Goal: Information Seeking & Learning: Check status

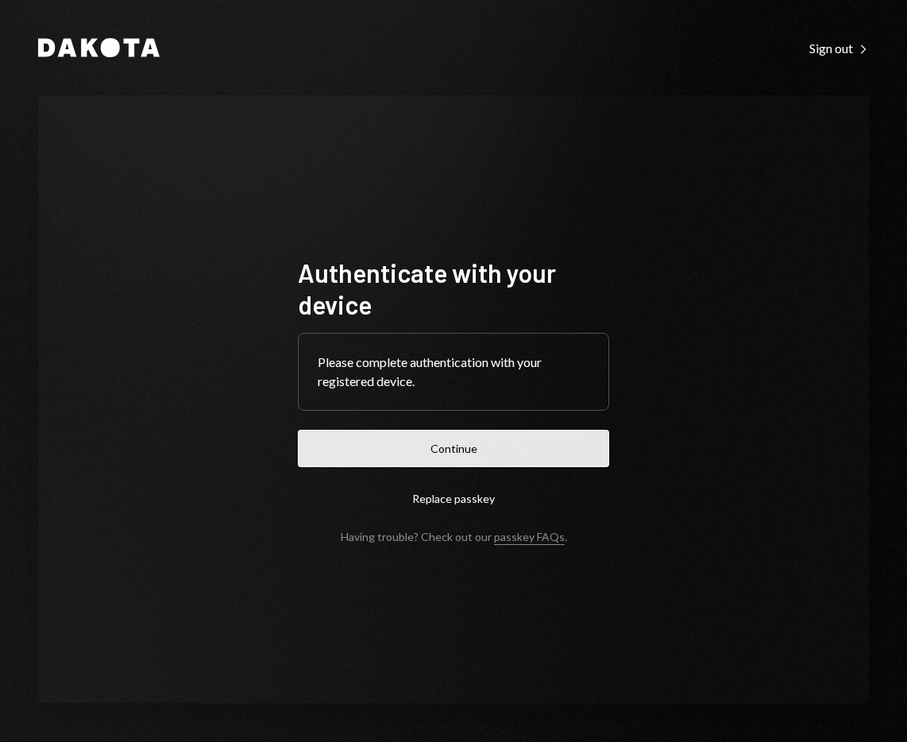
click at [504, 441] on button "Continue" at bounding box center [453, 448] width 311 height 37
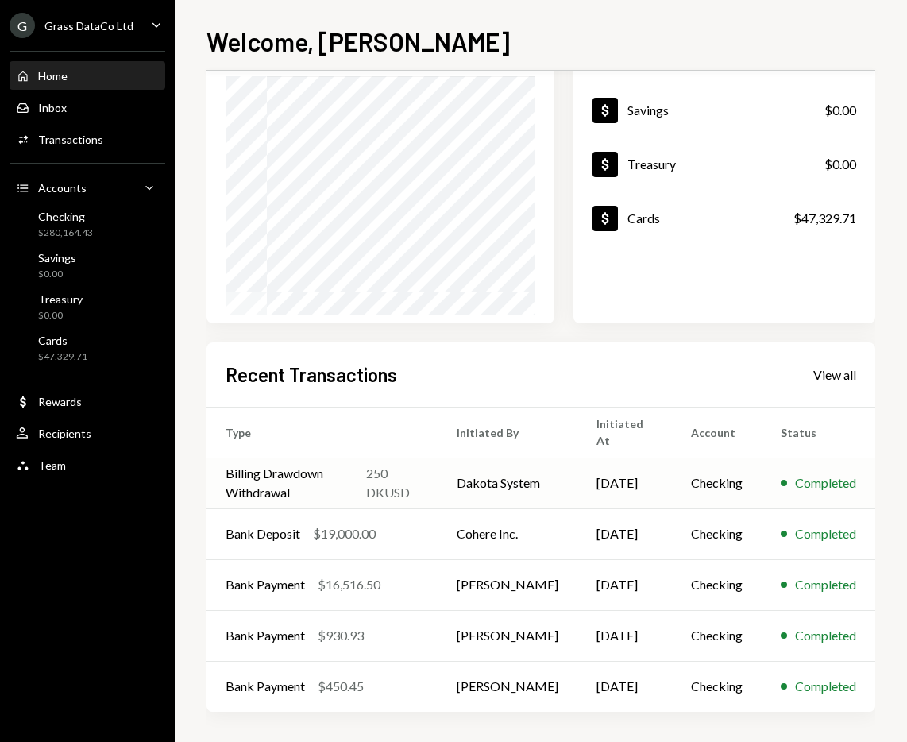
scroll to position [140, 0]
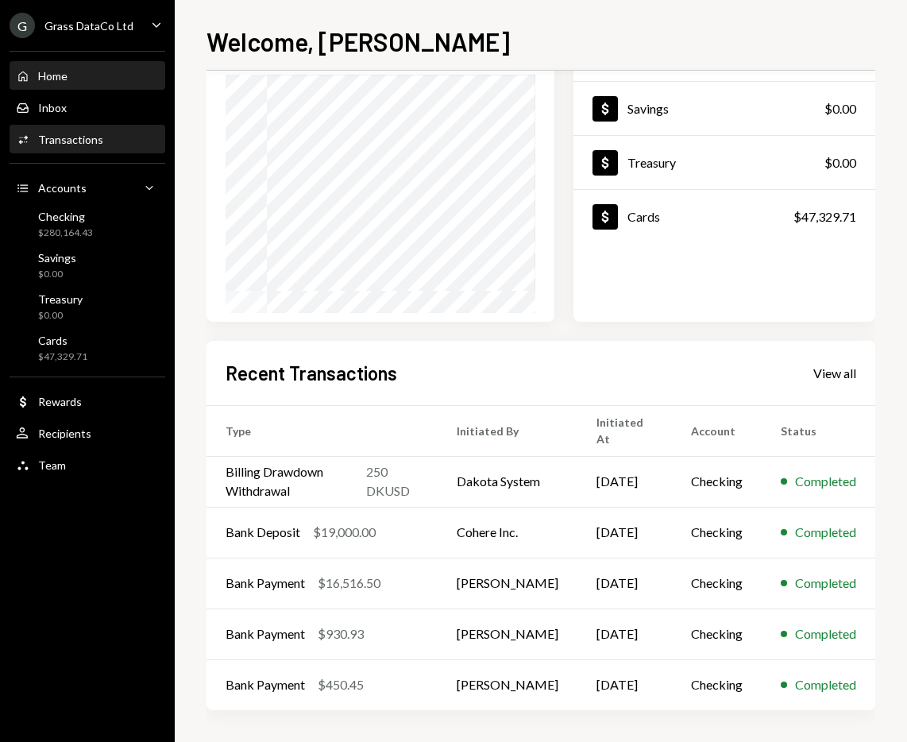
click at [83, 148] on div "Activities Transactions" at bounding box center [87, 139] width 143 height 27
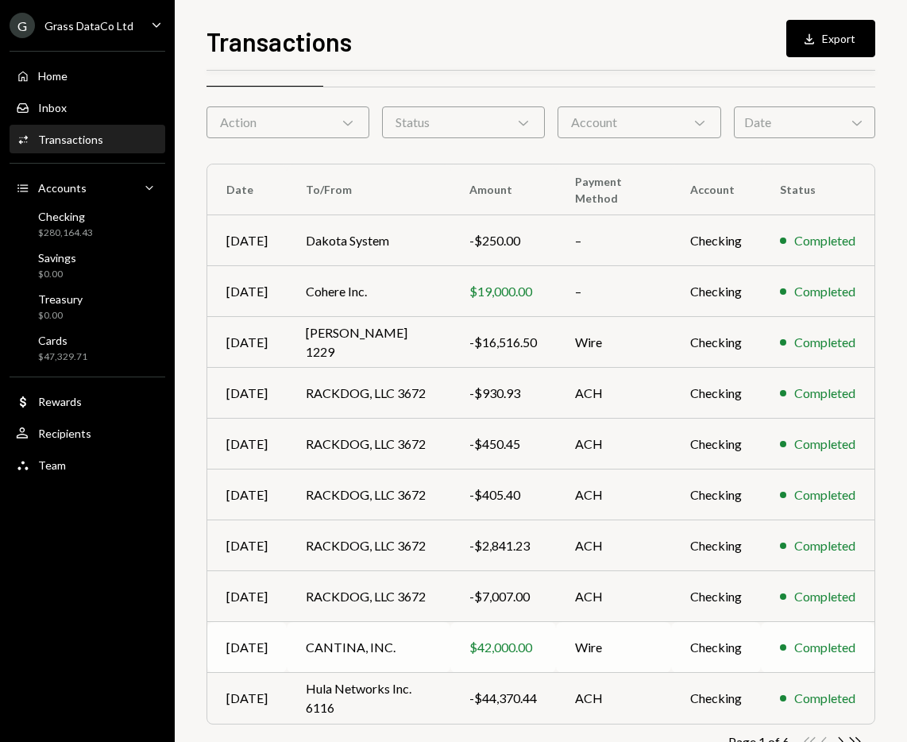
scroll to position [43, 0]
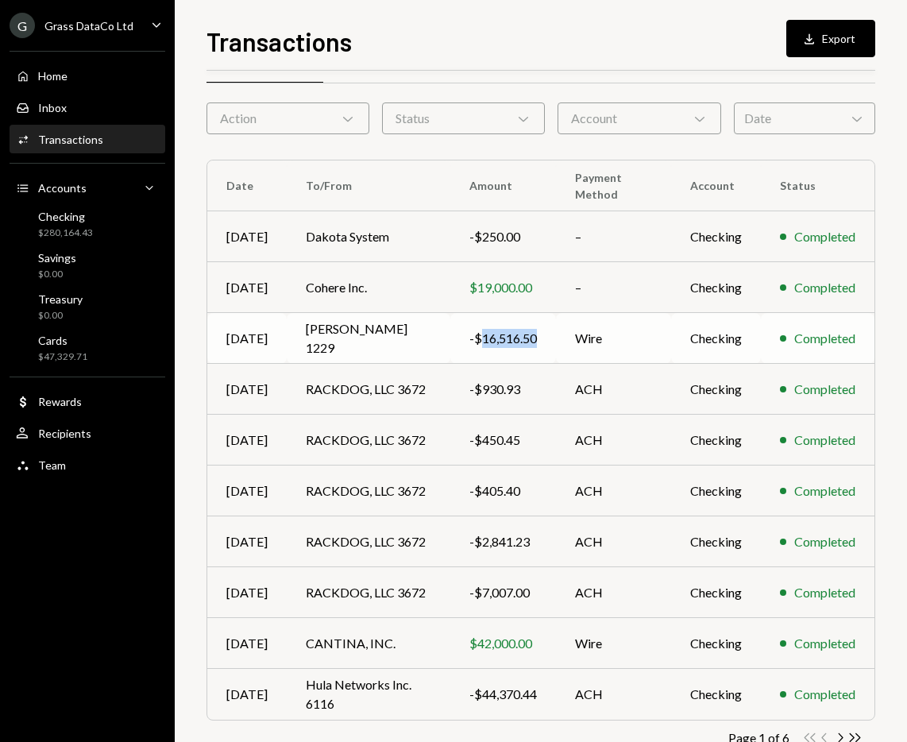
drag, startPoint x: 534, startPoint y: 341, endPoint x: 477, endPoint y: 344, distance: 56.4
click at [477, 344] on td "-$16,516.50" at bounding box center [503, 338] width 106 height 51
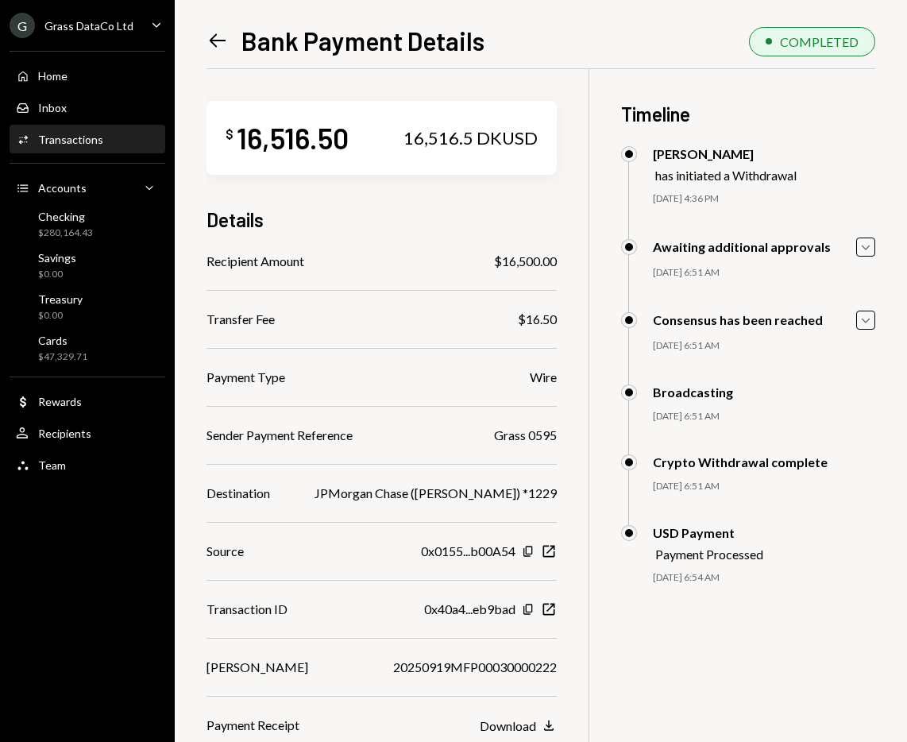
click at [214, 47] on icon "Left Arrow" at bounding box center [217, 40] width 22 height 22
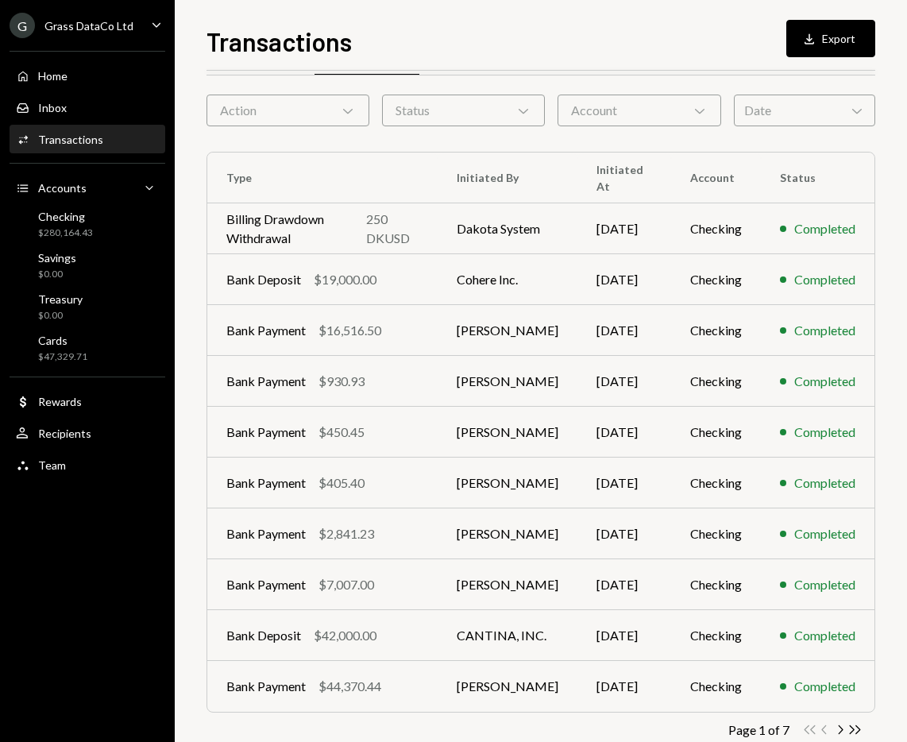
scroll to position [50, 0]
click at [838, 727] on icon "Chevron Right" at bounding box center [839, 729] width 15 height 15
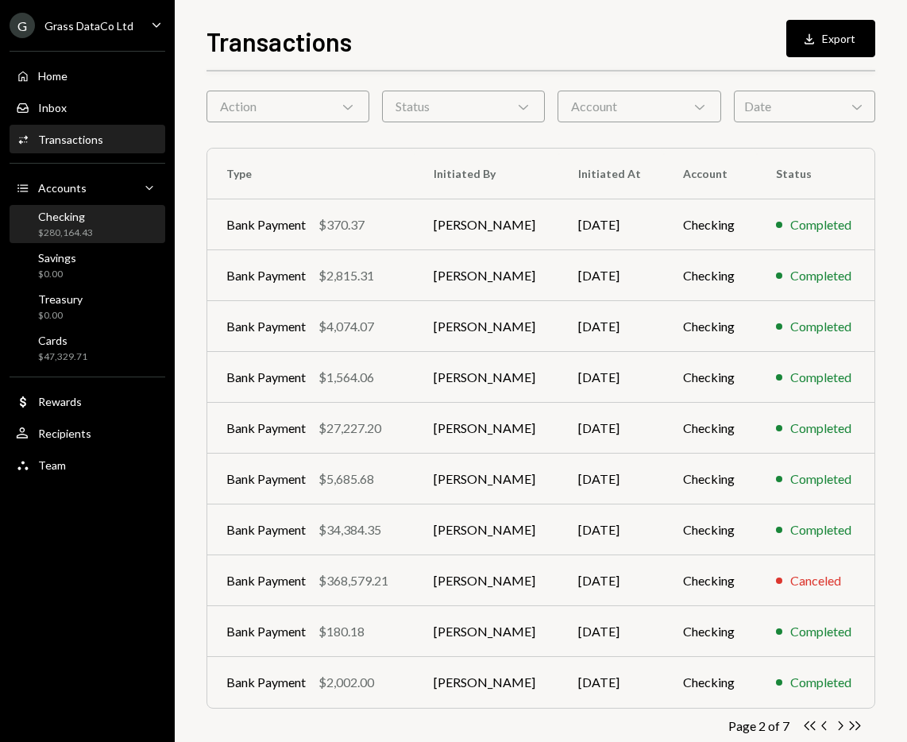
scroll to position [0, 0]
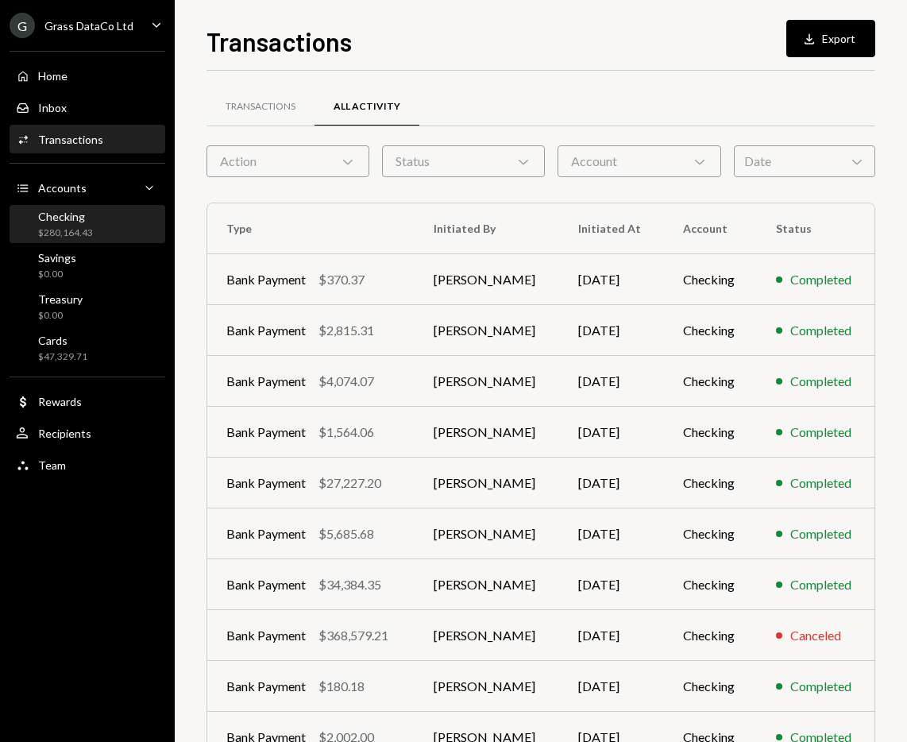
click at [93, 214] on div "Checking $280,164.43" at bounding box center [87, 225] width 143 height 30
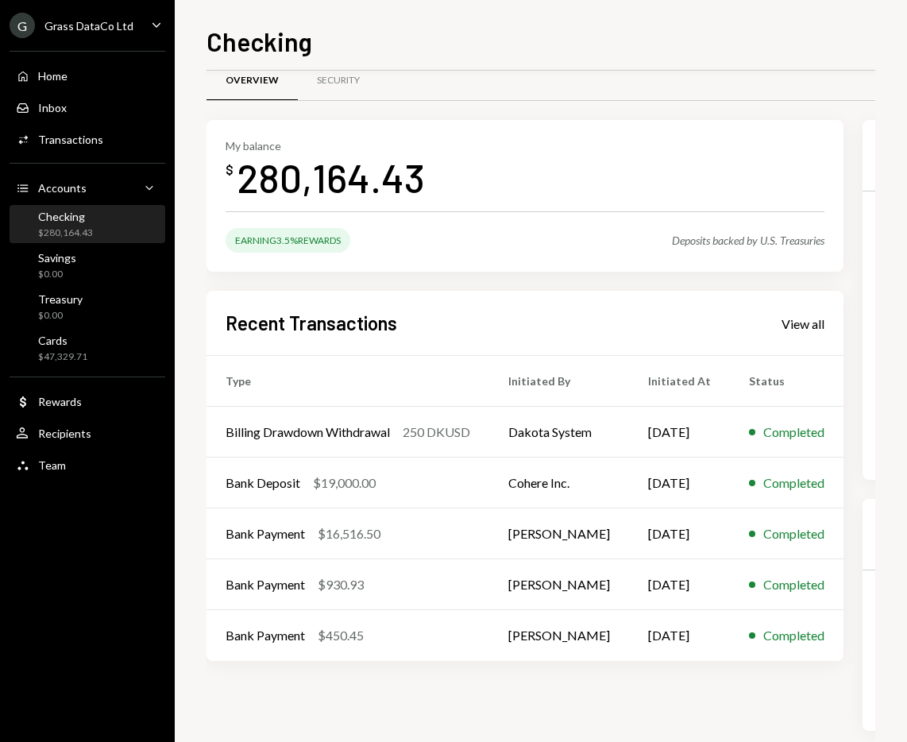
scroll to position [46, 0]
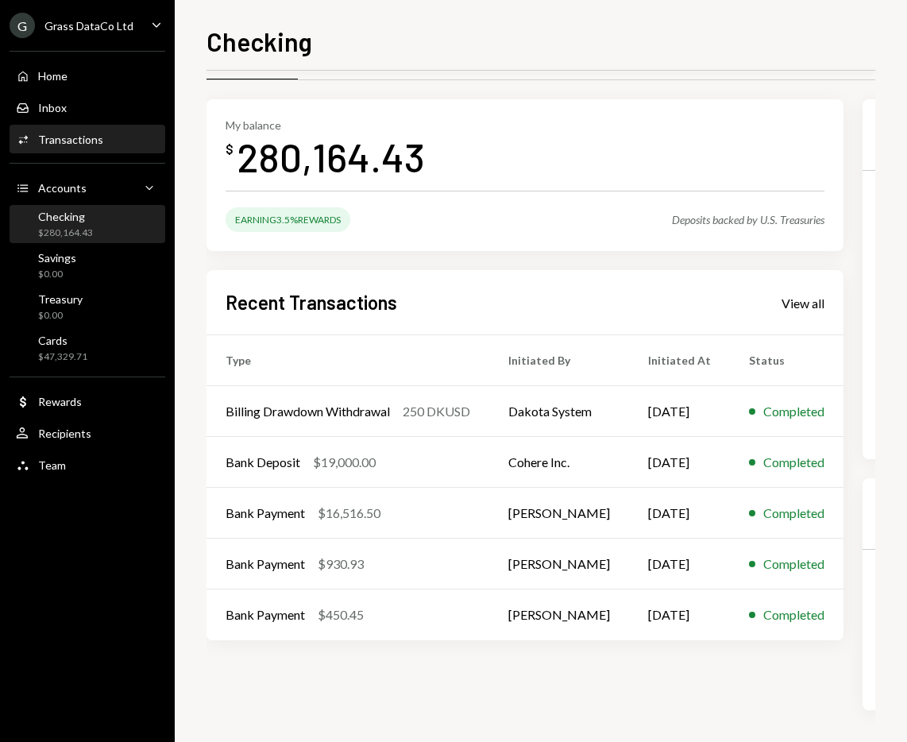
click at [107, 148] on div "Activities Transactions" at bounding box center [87, 139] width 143 height 27
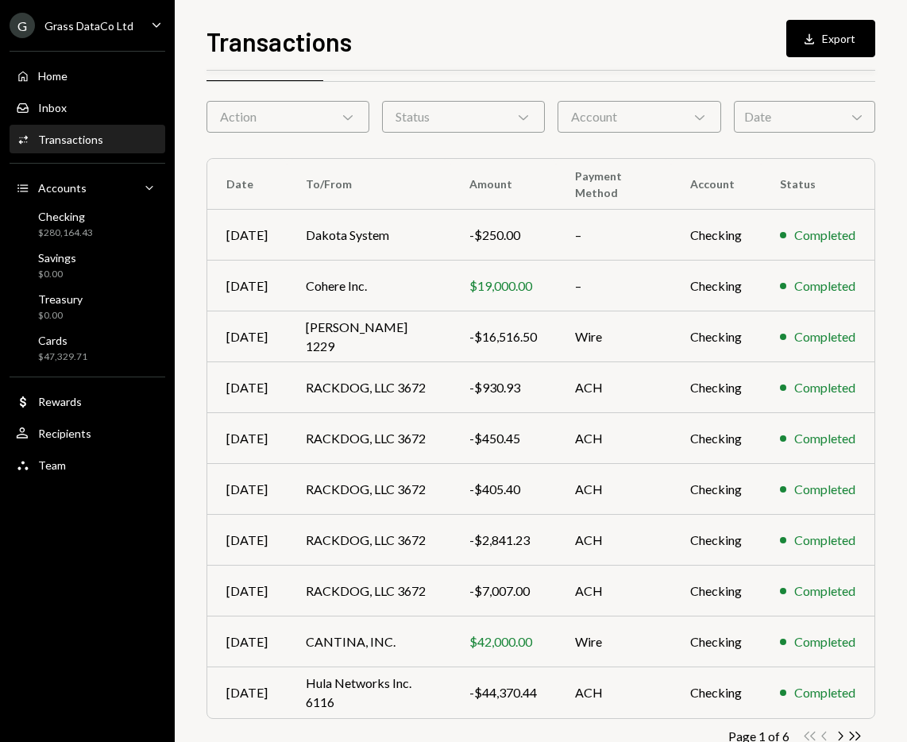
scroll to position [87, 0]
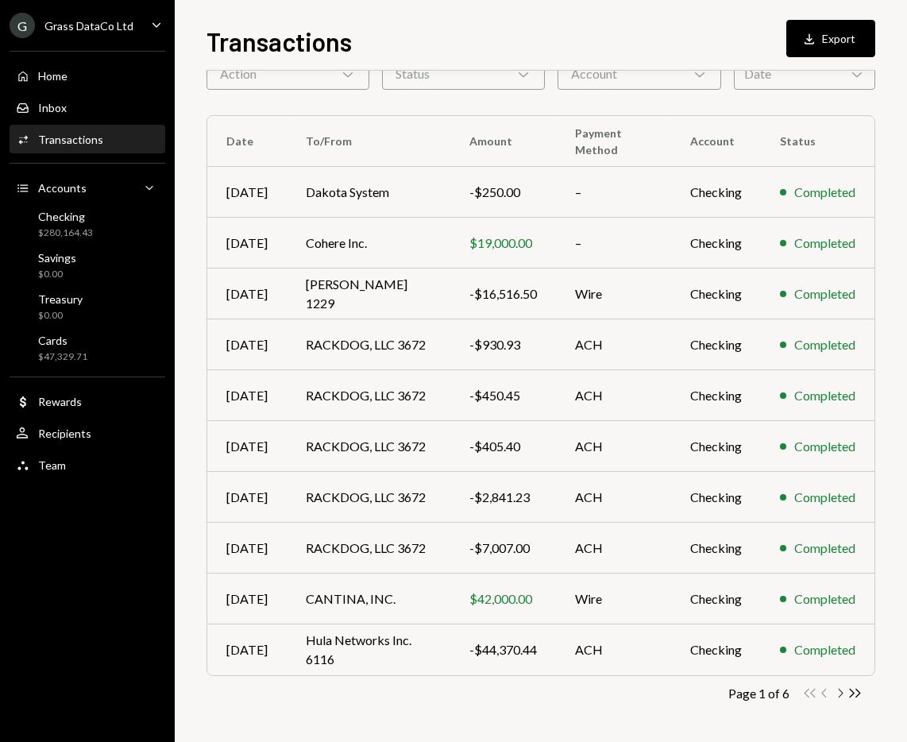
click at [837, 695] on icon "Chevron Right" at bounding box center [839, 692] width 15 height 15
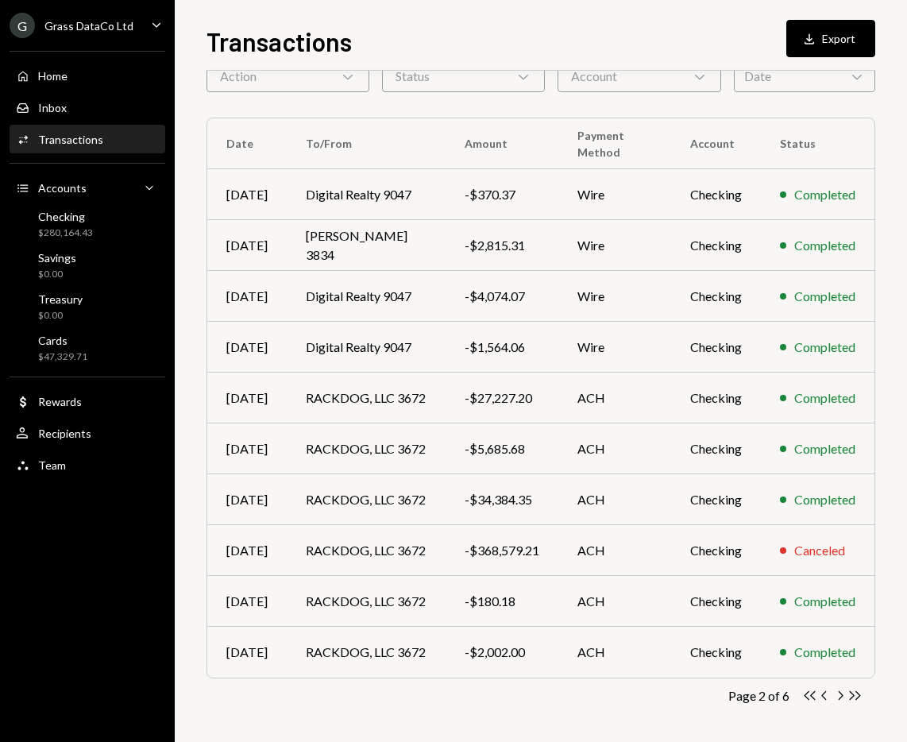
scroll to position [84, 0]
click at [840, 695] on icon "Chevron Right" at bounding box center [839, 695] width 15 height 15
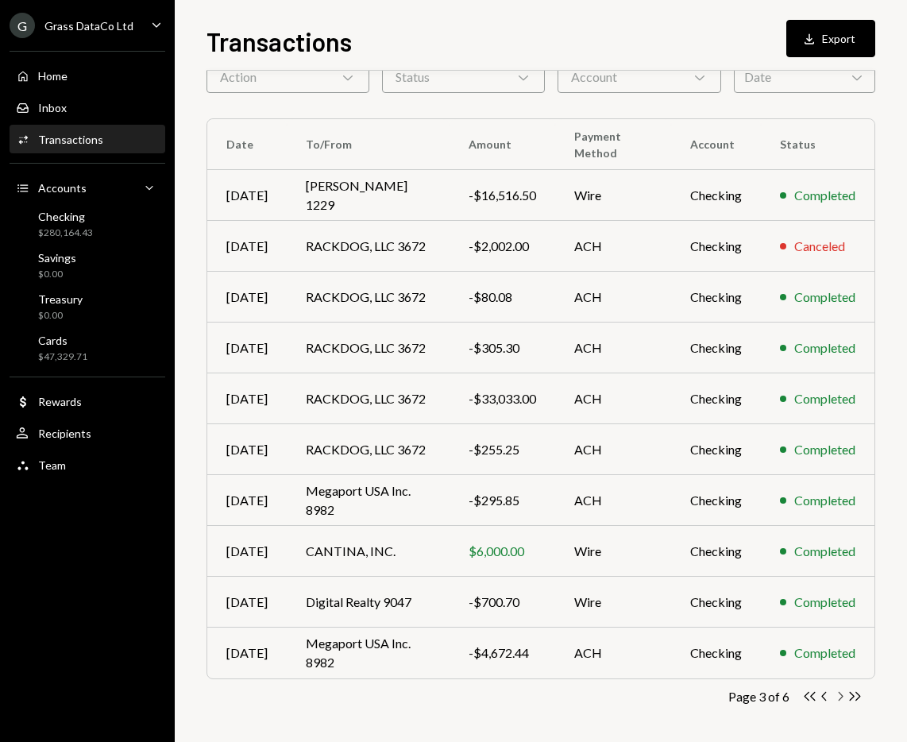
click at [840, 696] on icon "Chevron Right" at bounding box center [839, 695] width 15 height 15
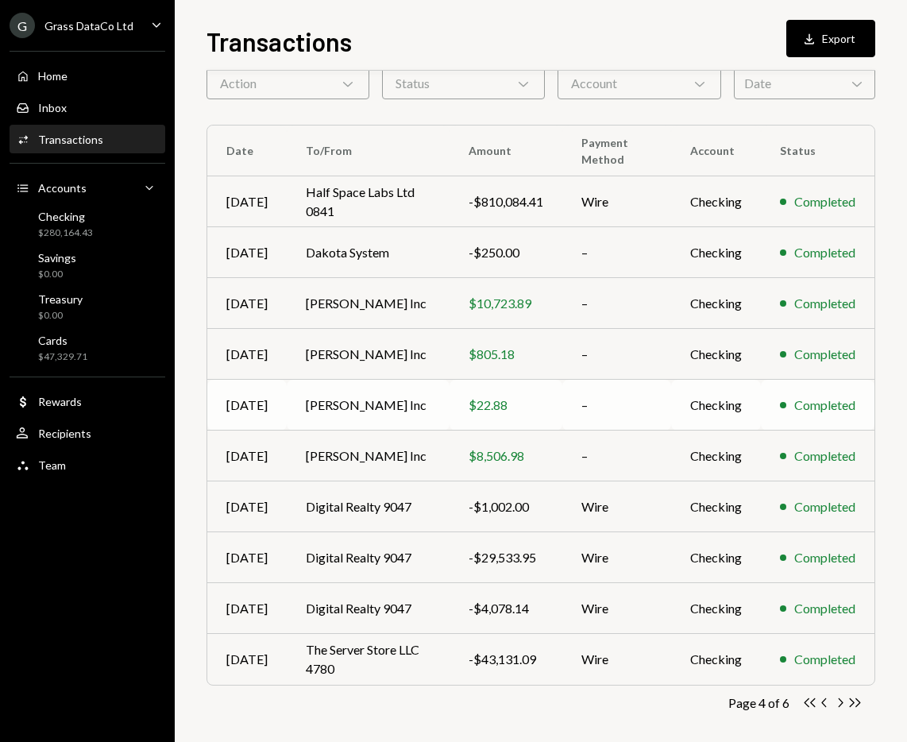
scroll to position [87, 0]
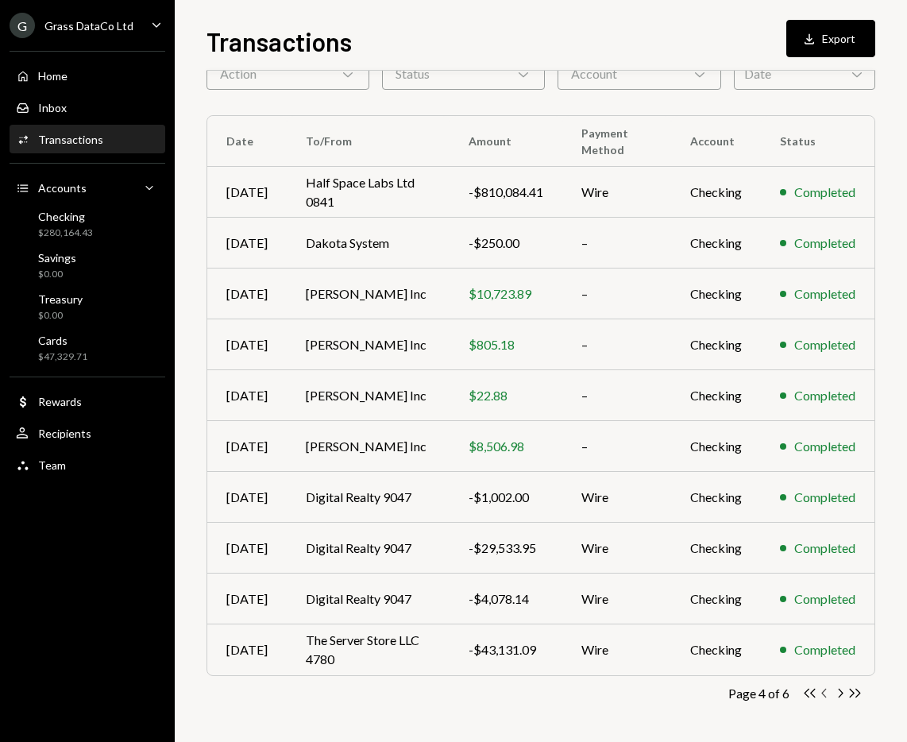
click at [824, 695] on icon "button" at bounding box center [823, 692] width 5 height 9
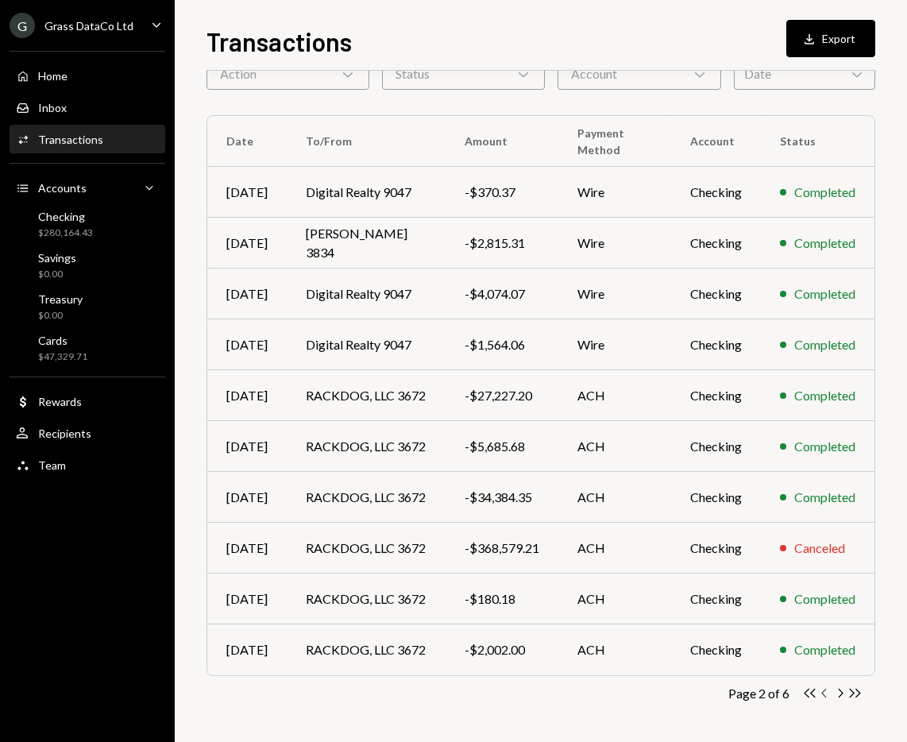
click at [819, 691] on icon "Chevron Left" at bounding box center [824, 692] width 15 height 15
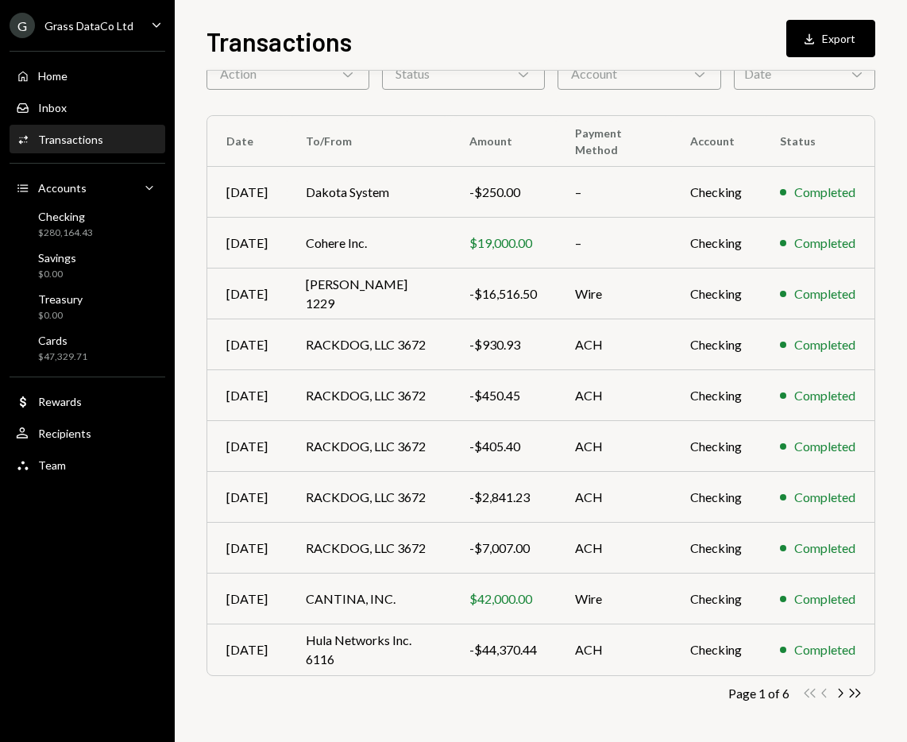
click at [822, 691] on div "Double Arrow Left Chevron Left Chevron Right Double Arrow Right" at bounding box center [832, 692] width 60 height 15
click at [842, 695] on icon "Chevron Right" at bounding box center [839, 692] width 15 height 15
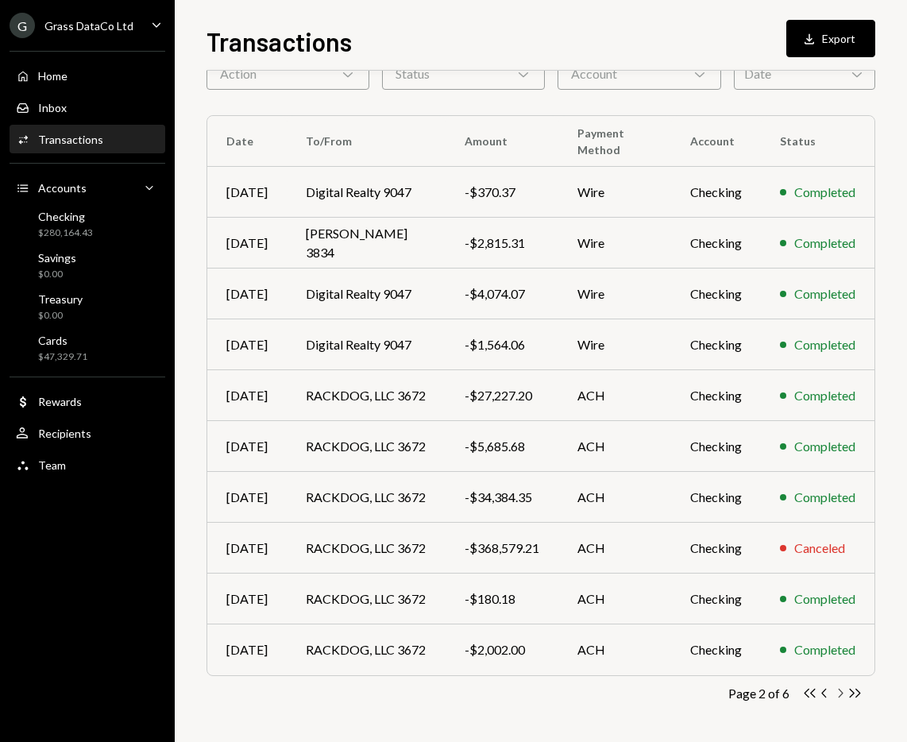
click at [842, 695] on icon "Chevron Right" at bounding box center [839, 692] width 15 height 15
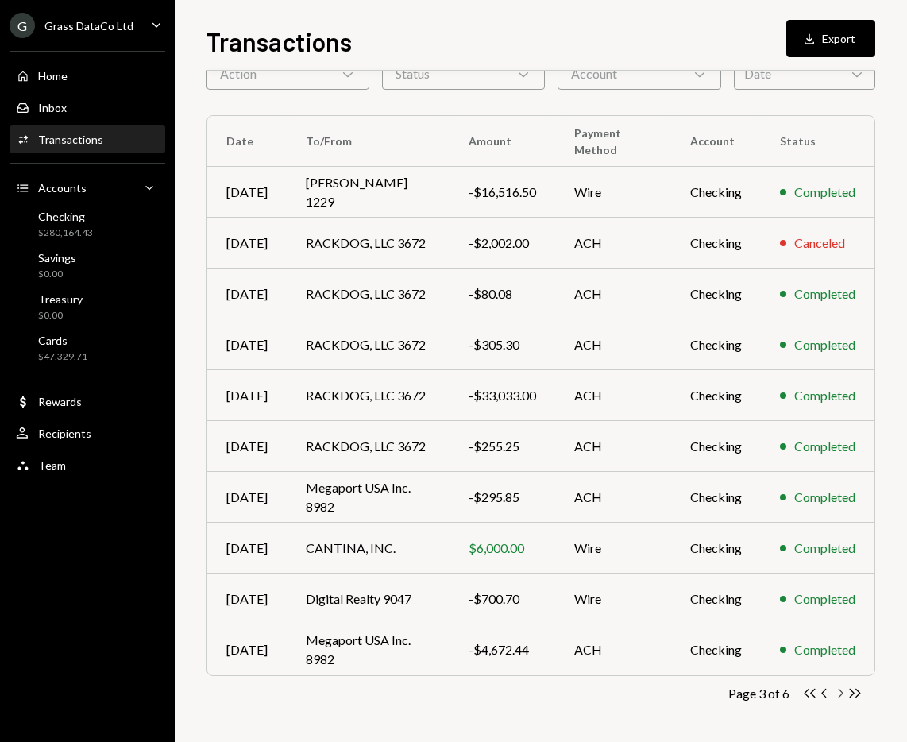
click at [842, 695] on icon "Chevron Right" at bounding box center [839, 692] width 15 height 15
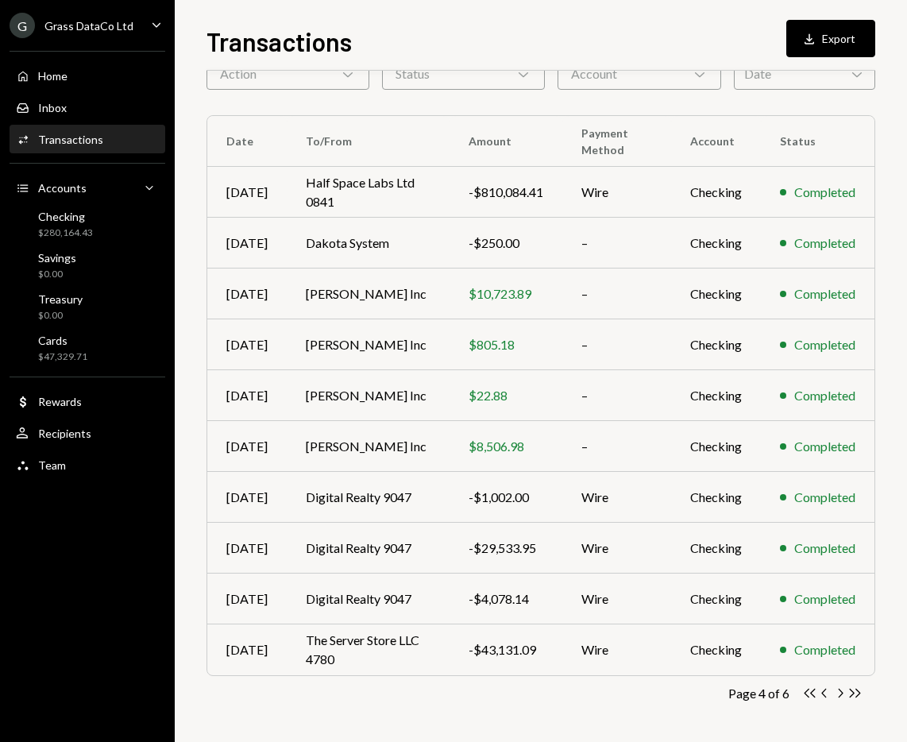
click at [535, 711] on div "Transactions All Activity Action Chevron Down Status Chevron Down Account Chevr…" at bounding box center [540, 375] width 668 height 733
click at [842, 692] on icon "button" at bounding box center [840, 692] width 5 height 9
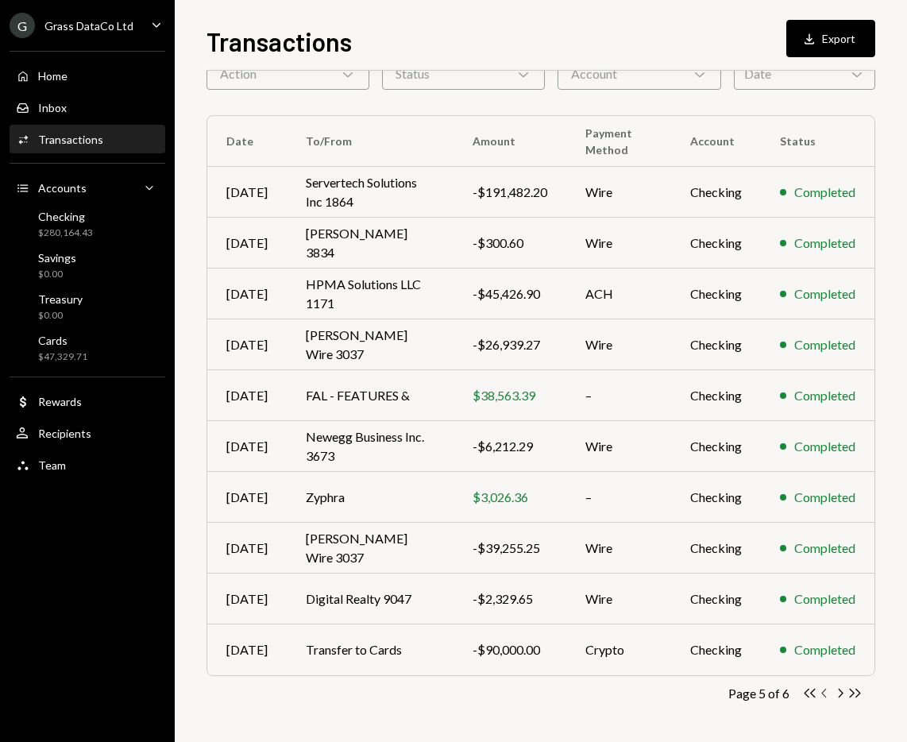
click at [823, 693] on icon "button" at bounding box center [823, 692] width 5 height 9
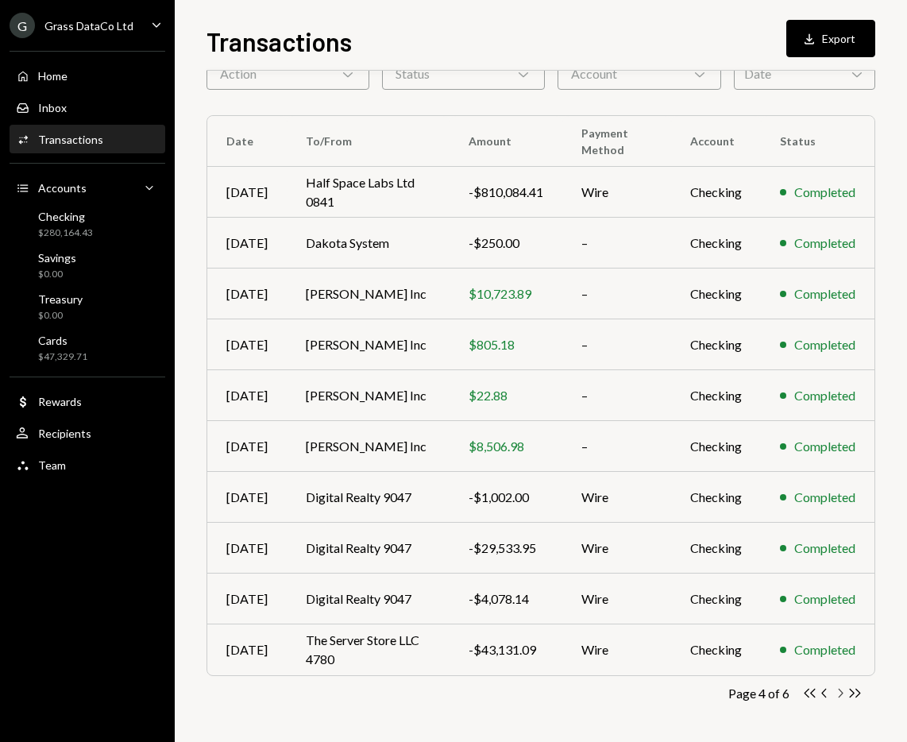
click at [838, 694] on icon "Chevron Right" at bounding box center [839, 692] width 15 height 15
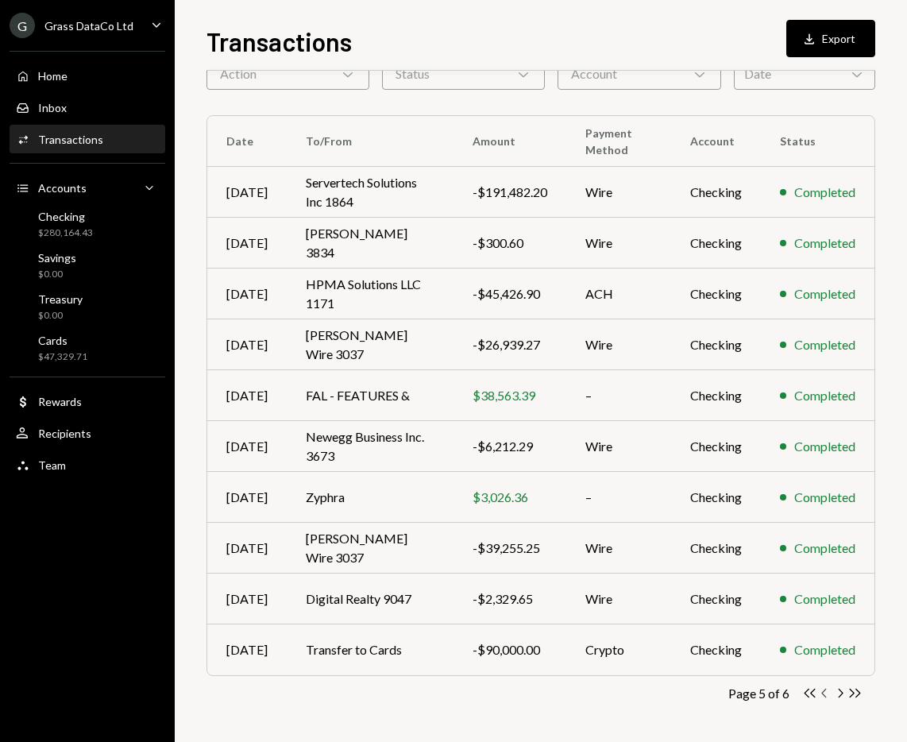
click at [824, 693] on icon "Chevron Left" at bounding box center [824, 692] width 15 height 15
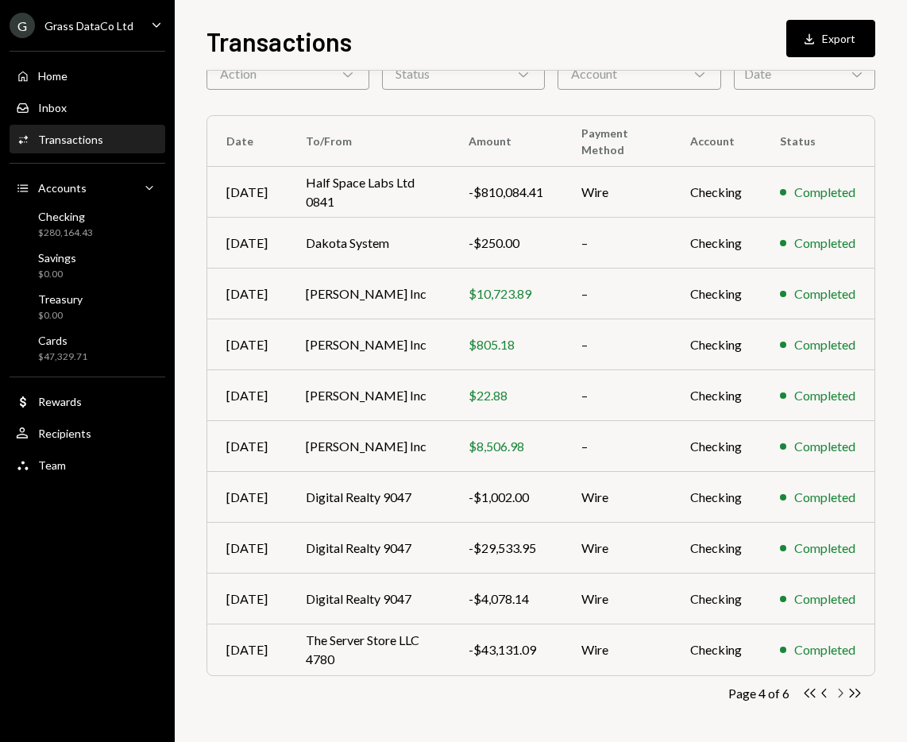
click at [839, 697] on icon "Chevron Right" at bounding box center [839, 692] width 15 height 15
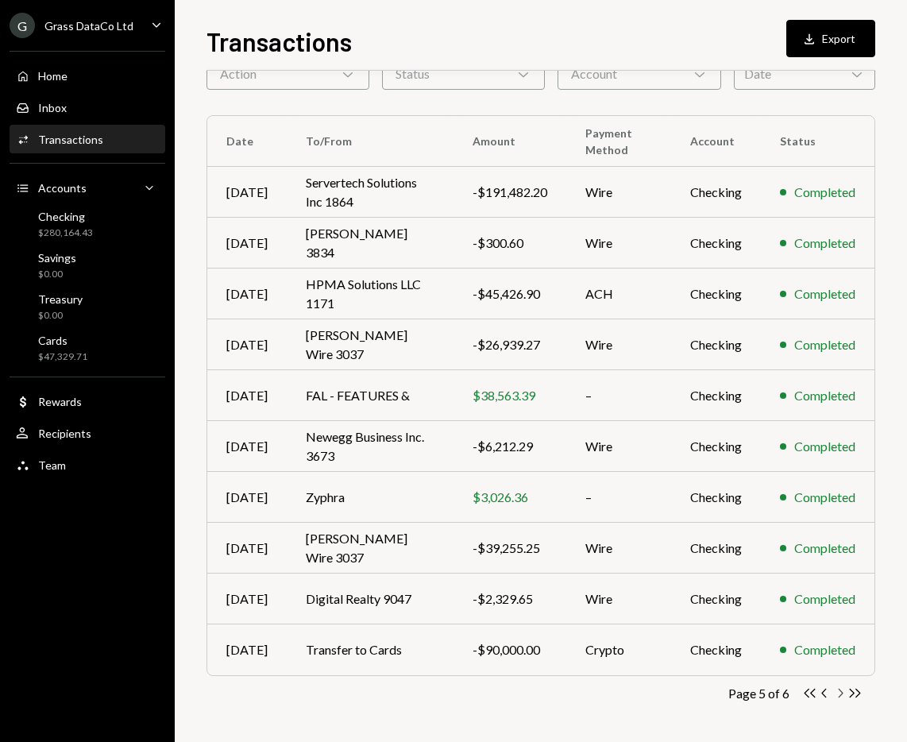
click at [838, 689] on icon "button" at bounding box center [840, 692] width 5 height 9
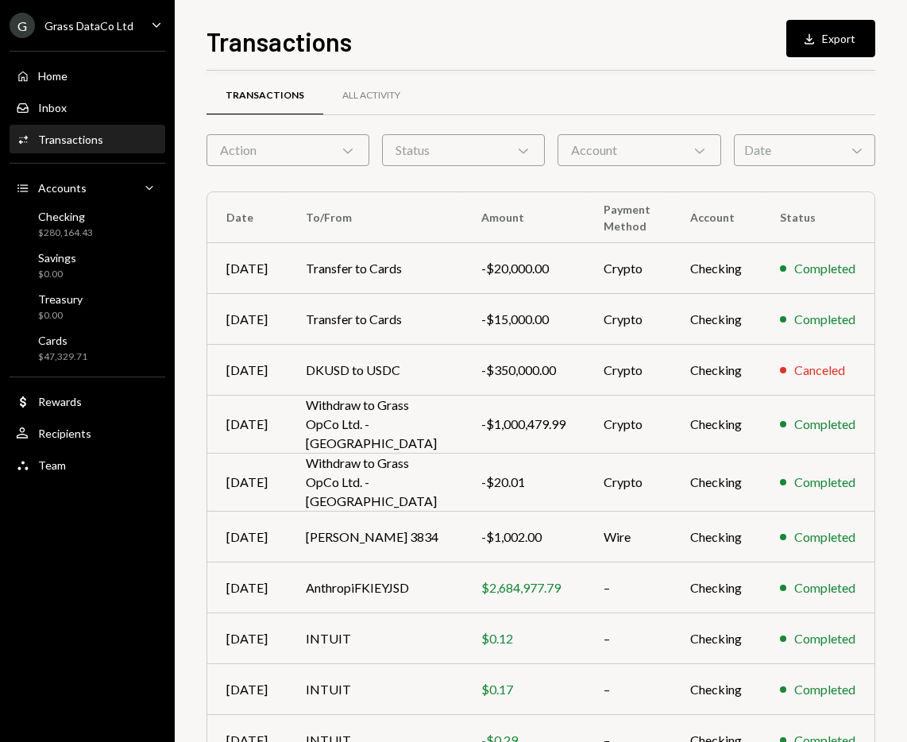
scroll to position [0, 0]
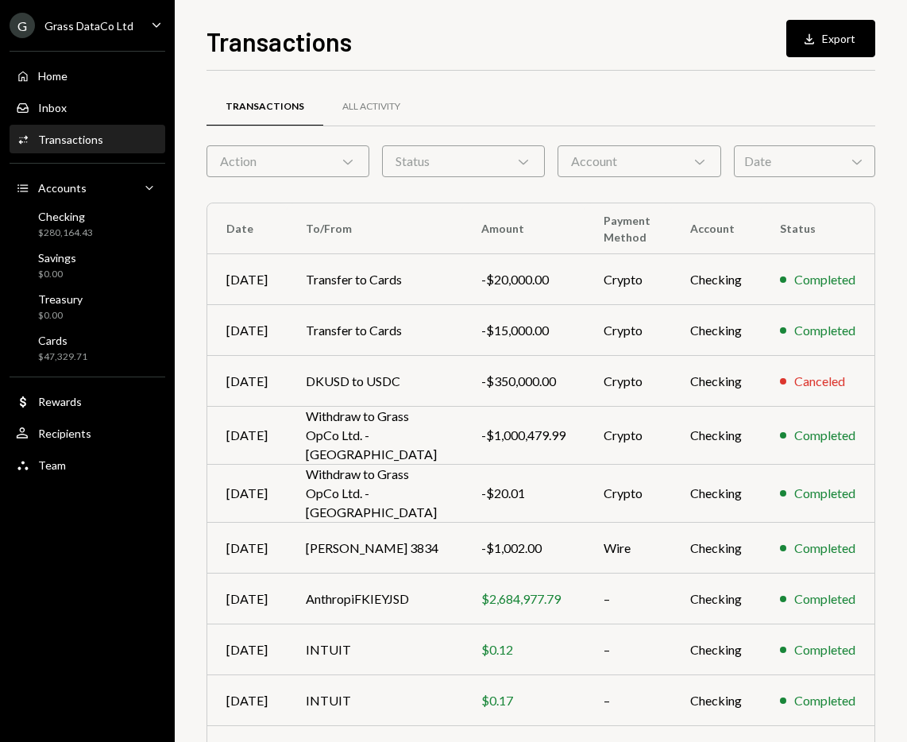
click at [580, 40] on div "Transactions Download Export" at bounding box center [540, 39] width 668 height 35
